Goal: Task Accomplishment & Management: Manage account settings

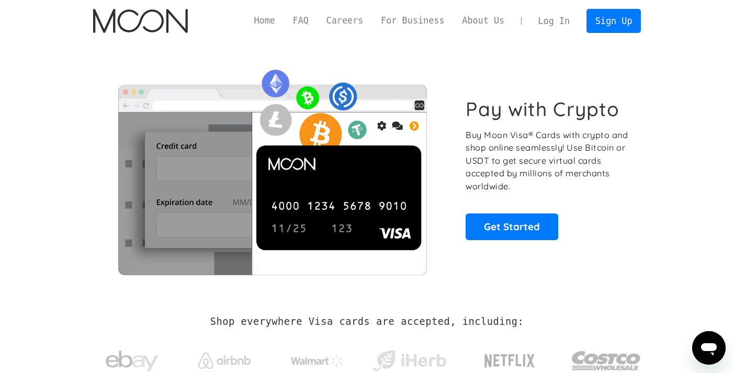
click at [545, 19] on link "Log In" at bounding box center [553, 20] width 49 height 23
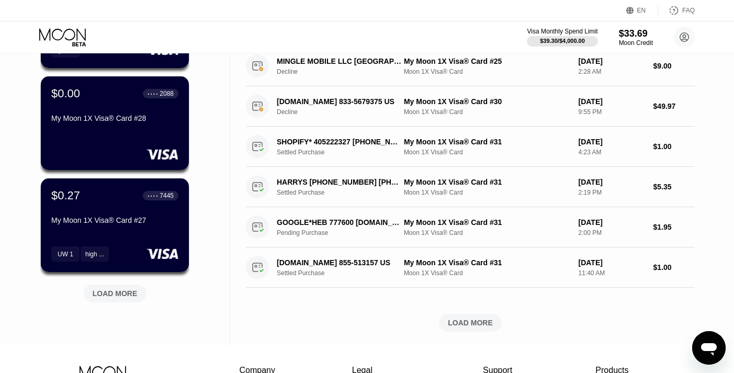
scroll to position [369, 0]
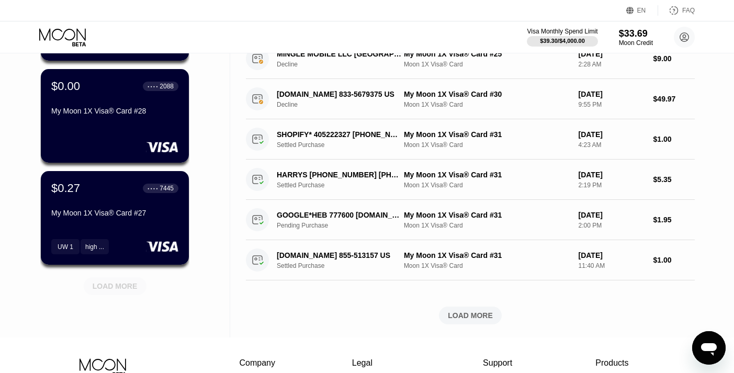
click at [118, 286] on div "LOAD MORE" at bounding box center [115, 285] width 45 height 9
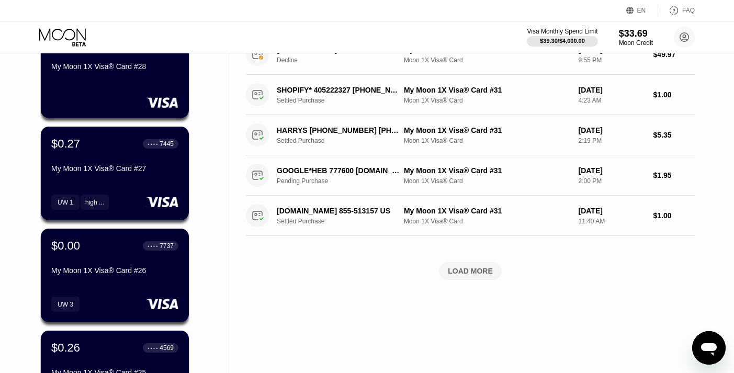
scroll to position [416, 0]
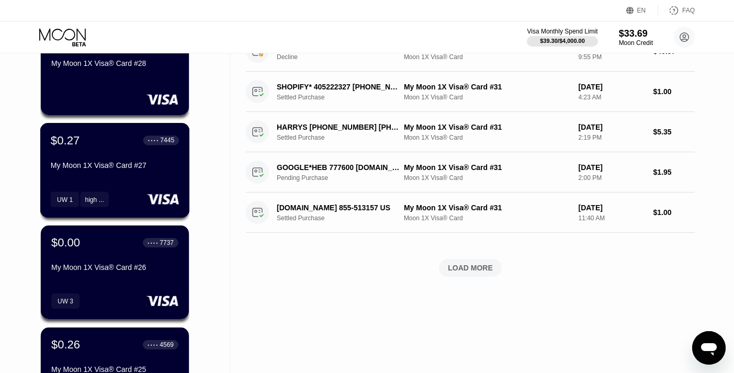
click at [107, 161] on div "$0.27 ● ● ● ● 7445 My Moon 1X Visa® Card #27" at bounding box center [115, 153] width 128 height 40
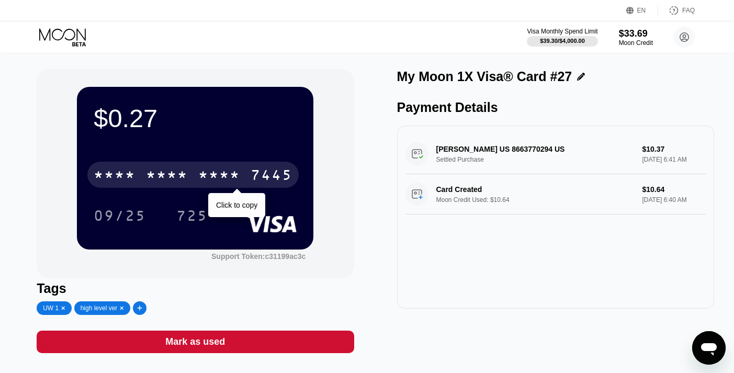
click at [216, 174] on div "* * * *" at bounding box center [219, 176] width 42 height 17
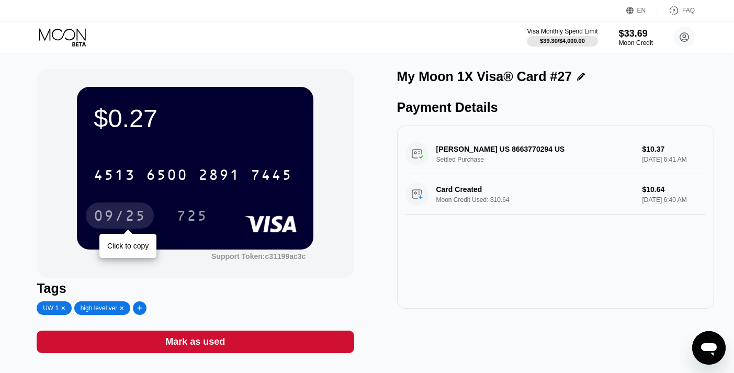
click at [110, 221] on div "09/25" at bounding box center [120, 217] width 52 height 17
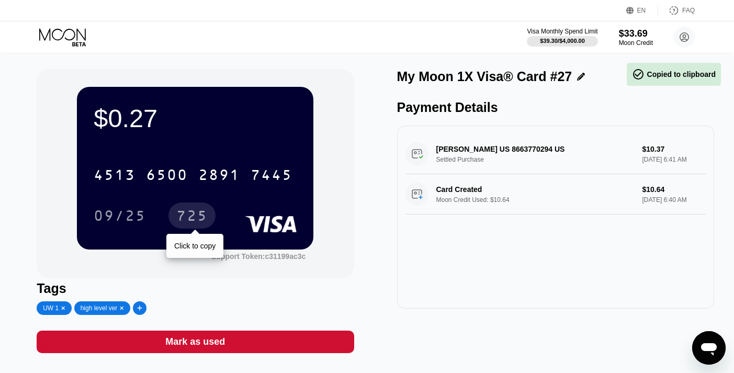
click at [189, 210] on div "725" at bounding box center [191, 217] width 31 height 17
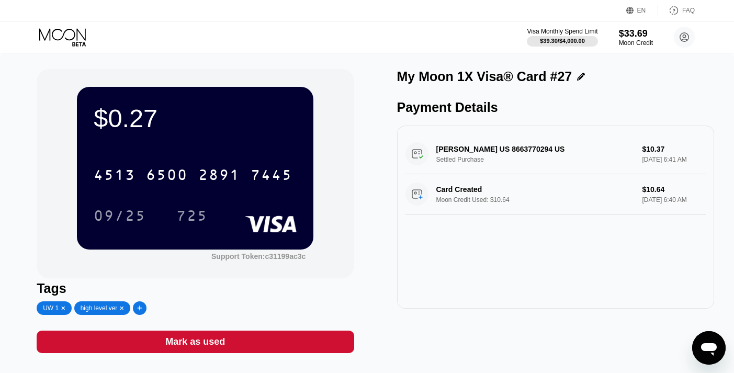
click at [142, 307] on icon at bounding box center [139, 308] width 5 height 5
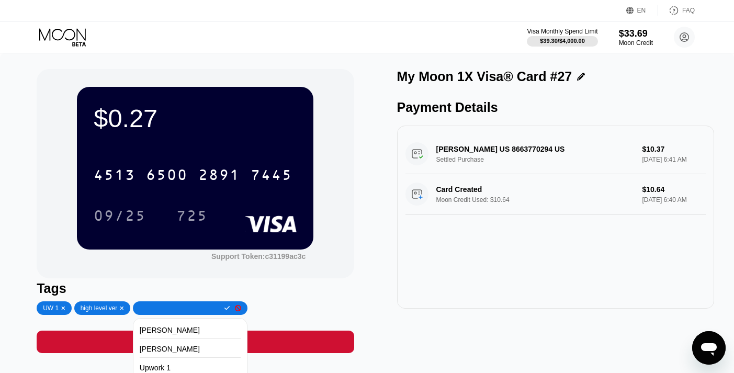
click at [125, 279] on div "$0.27 4513 6500 2891 7445 09/25 725 Support Token: c31199ac3c Tags UW 1 high le…" at bounding box center [195, 211] width 317 height 284
click at [63, 308] on icon at bounding box center [63, 308] width 3 height 3
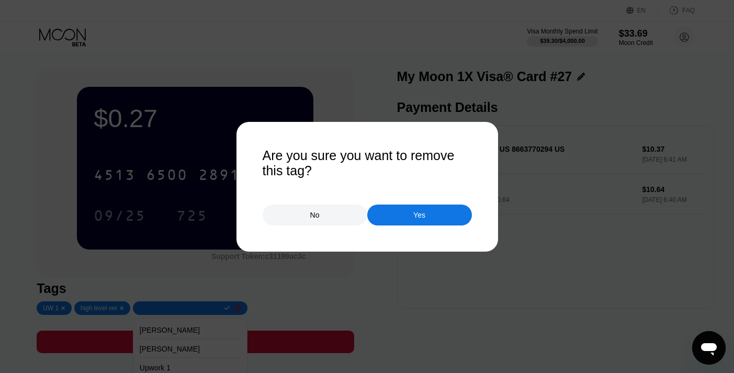
click at [437, 217] on div "Yes" at bounding box center [419, 215] width 105 height 21
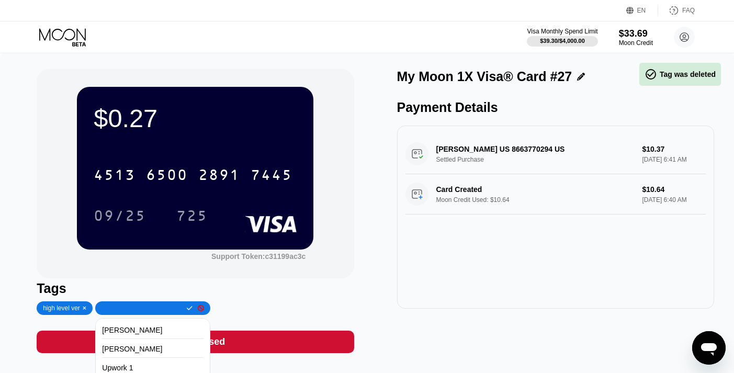
click at [143, 312] on input "text" at bounding box center [142, 308] width 80 height 7
type input "UW 3"
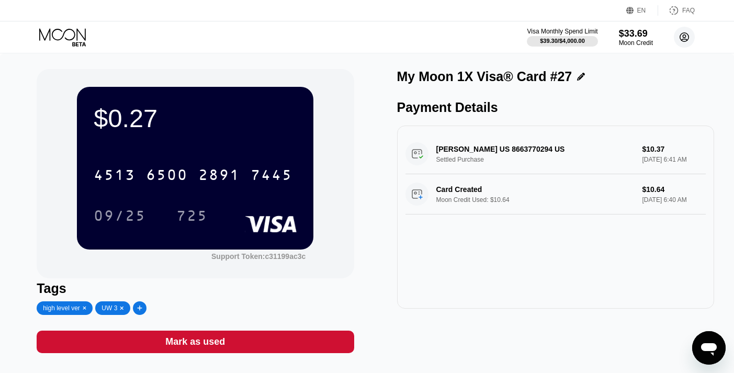
click at [686, 33] on icon at bounding box center [684, 37] width 9 height 9
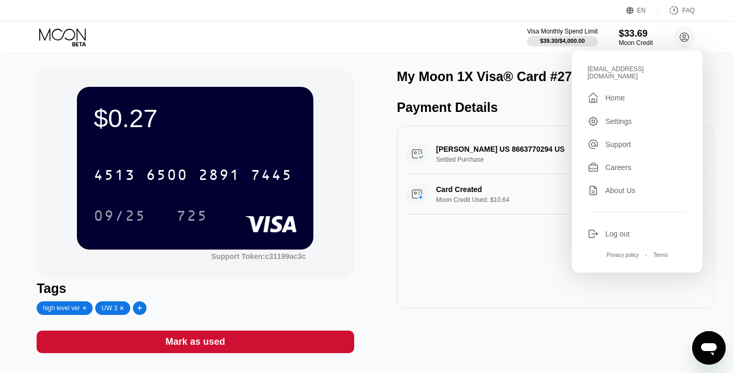
click at [621, 92] on div " Home" at bounding box center [637, 98] width 99 height 13
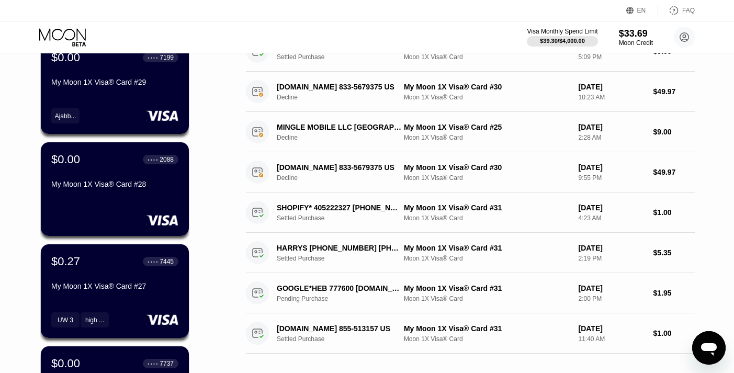
scroll to position [244, 0]
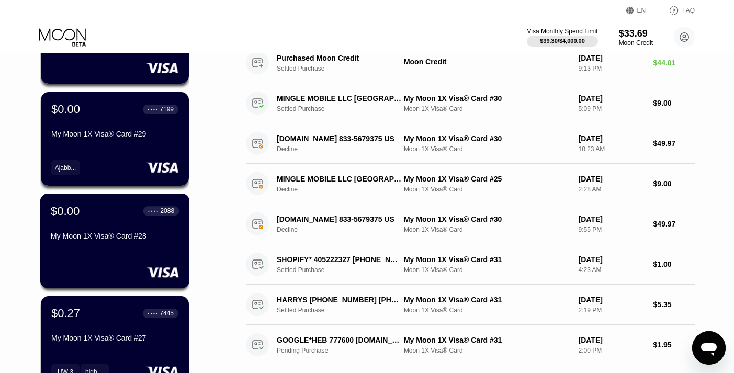
click at [105, 235] on div "My Moon 1X Visa® Card #28" at bounding box center [115, 236] width 128 height 8
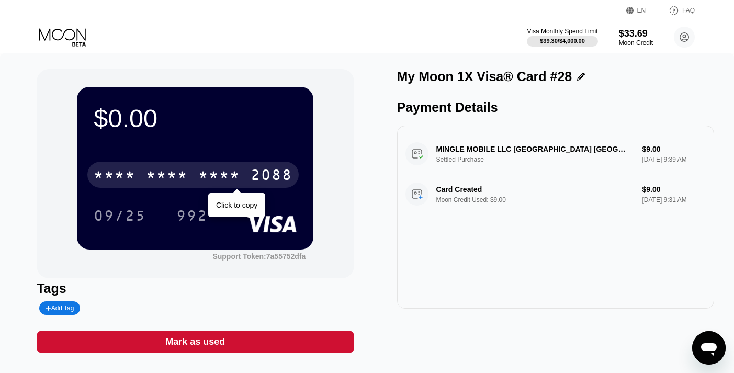
click at [181, 170] on div "* * * *" at bounding box center [167, 176] width 42 height 17
click at [256, 176] on div "2088" at bounding box center [272, 176] width 42 height 17
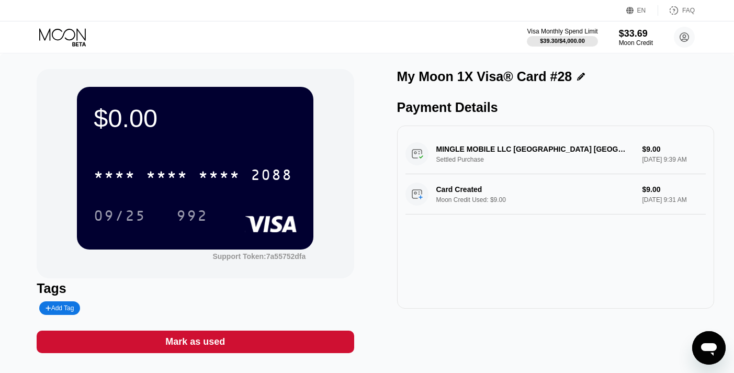
click at [117, 201] on div "* * * * * * * * * * * * 2088 09/25 992" at bounding box center [195, 185] width 203 height 62
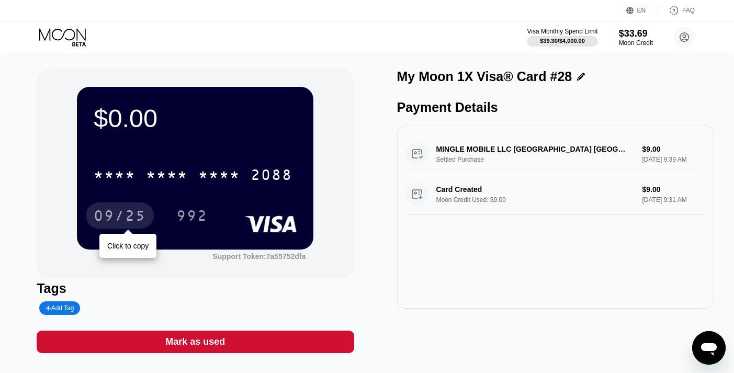
click at [117, 220] on div "09/25" at bounding box center [120, 217] width 52 height 17
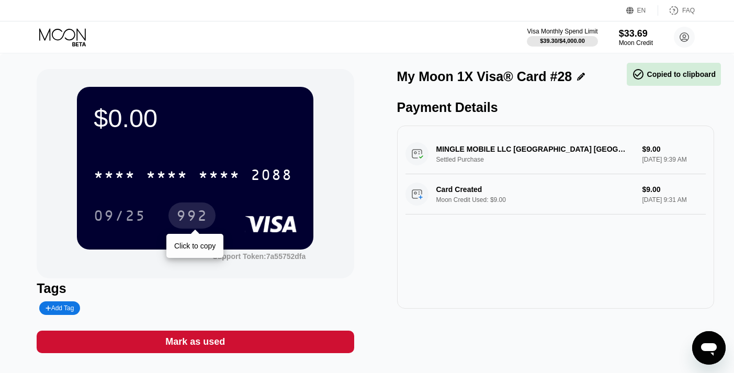
click at [189, 216] on div "992" at bounding box center [191, 217] width 31 height 17
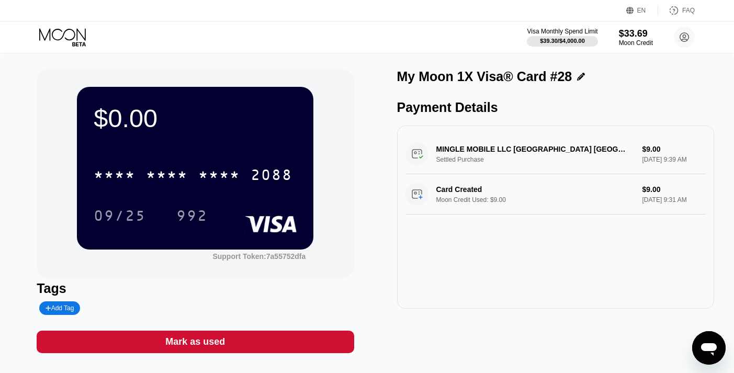
click at [55, 311] on div "Add Tag" at bounding box center [60, 308] width 28 height 7
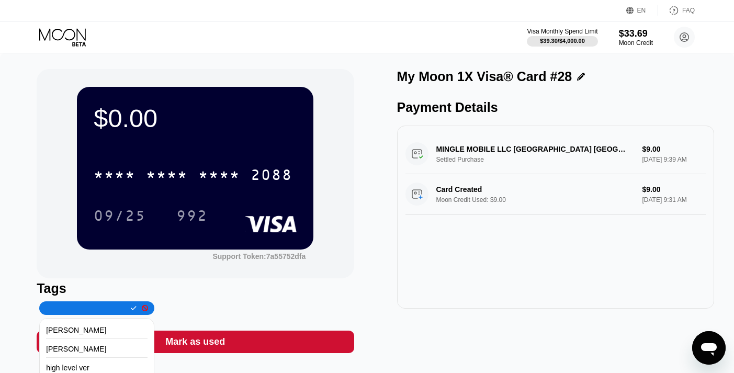
scroll to position [1, 0]
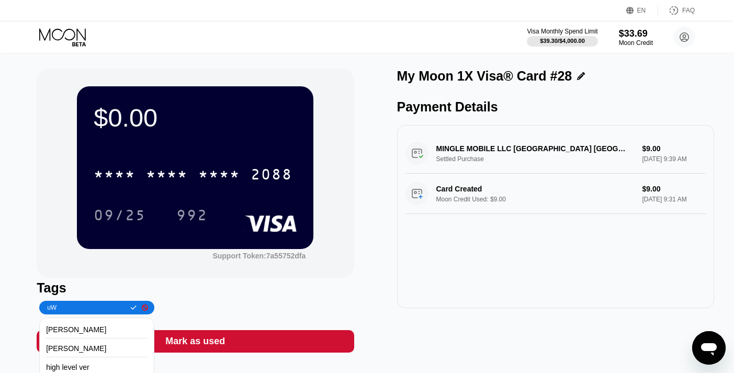
type input "u"
type input "UW 3"
